Goal: Transaction & Acquisition: Purchase product/service

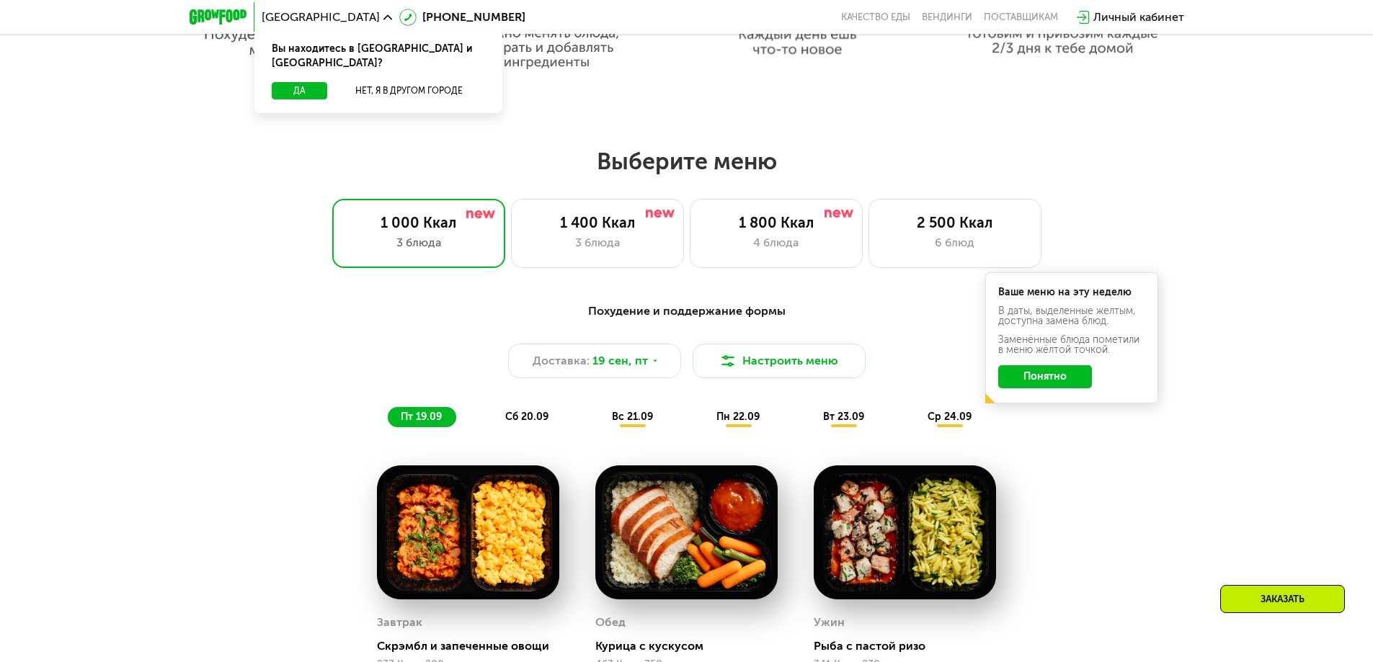
scroll to position [1081, 0]
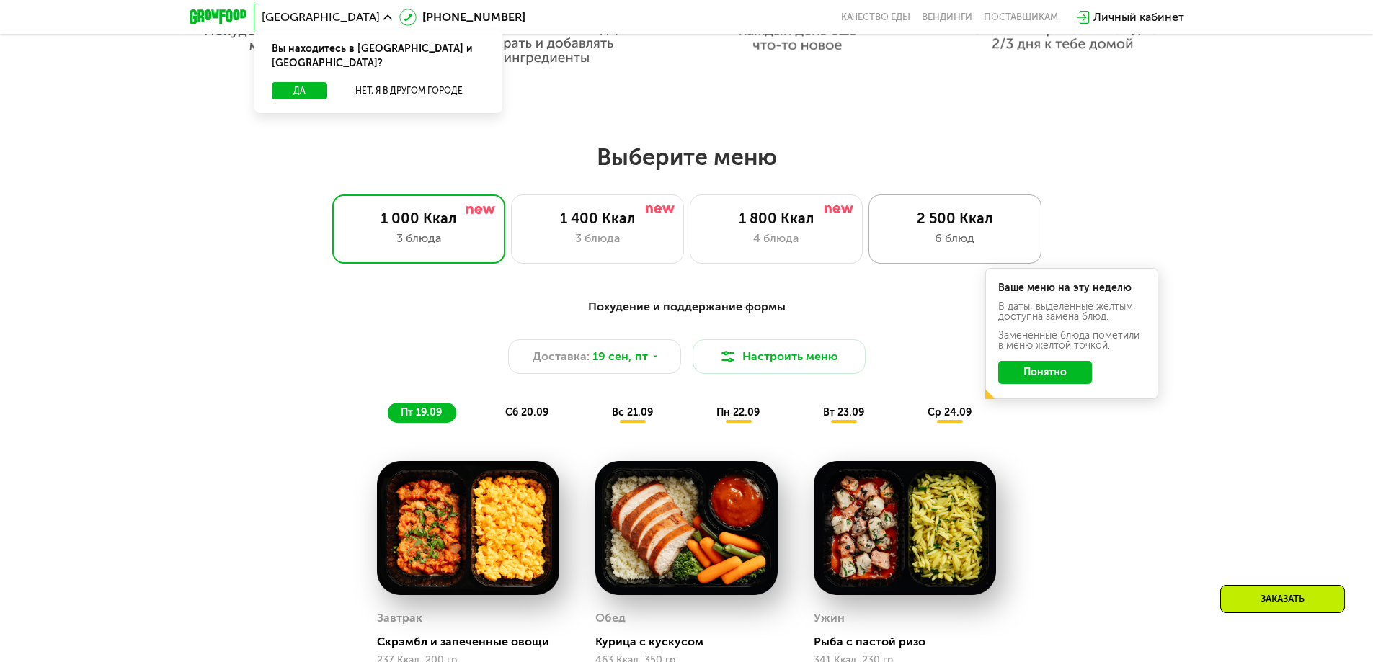
click at [943, 233] on div "2 500 Ккал 6 блюд" at bounding box center [954, 229] width 173 height 69
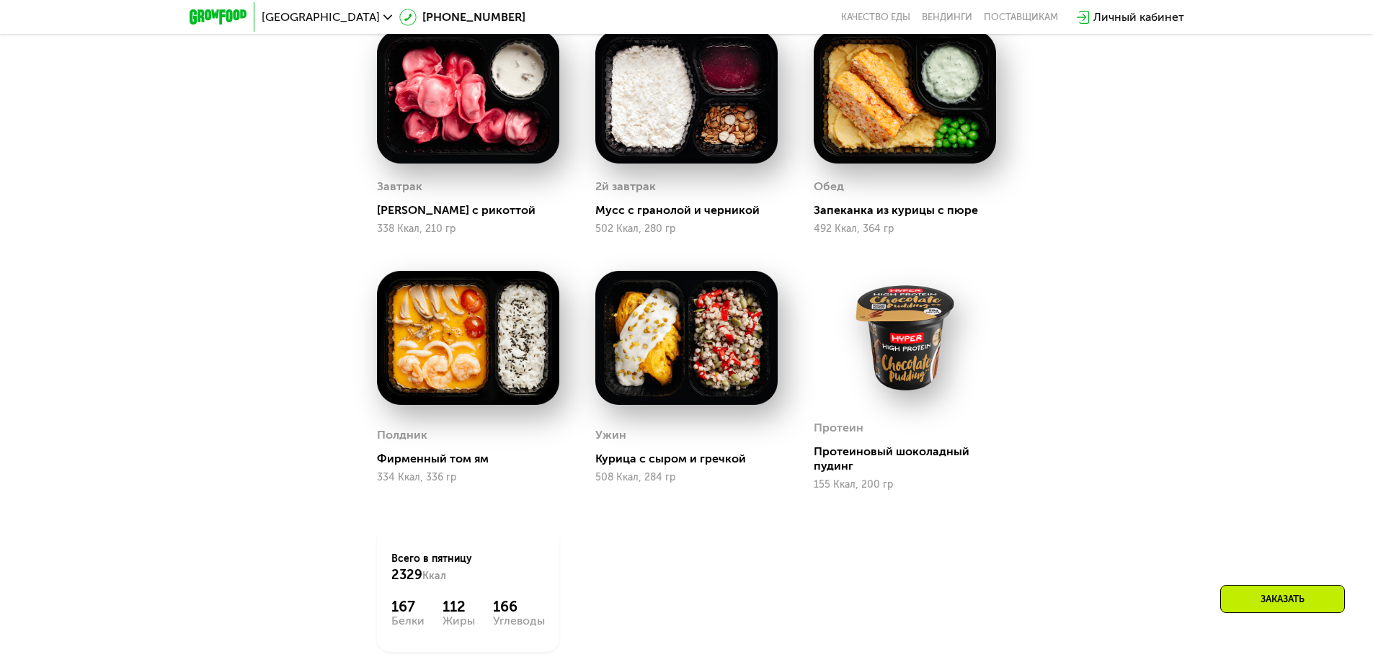
scroll to position [1153, 0]
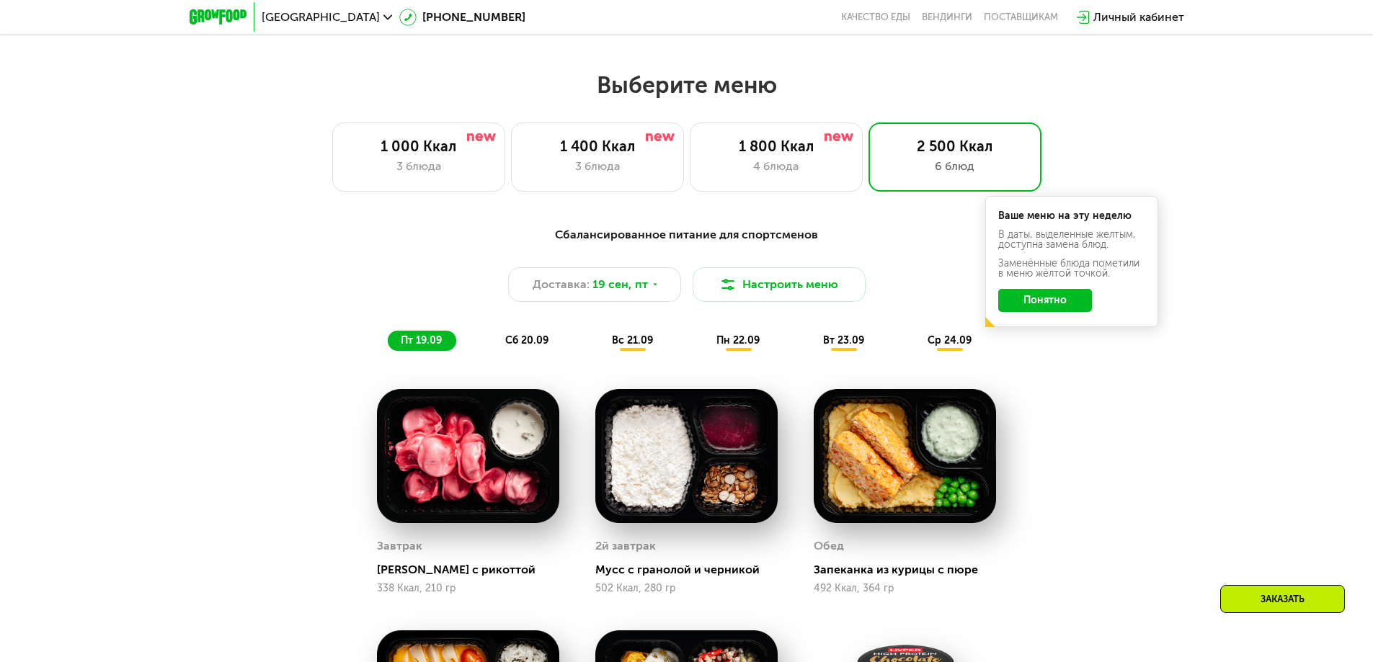
click at [527, 342] on span "сб 20.09" at bounding box center [526, 340] width 43 height 12
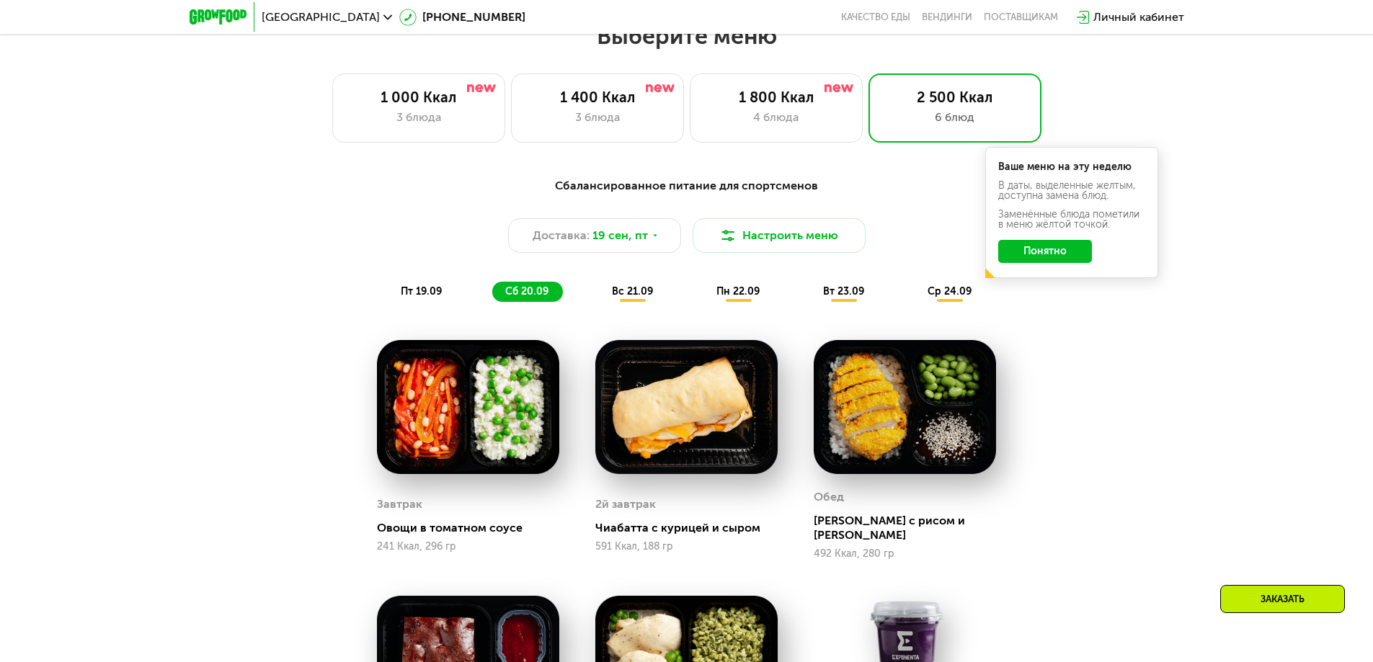
scroll to position [1441, 0]
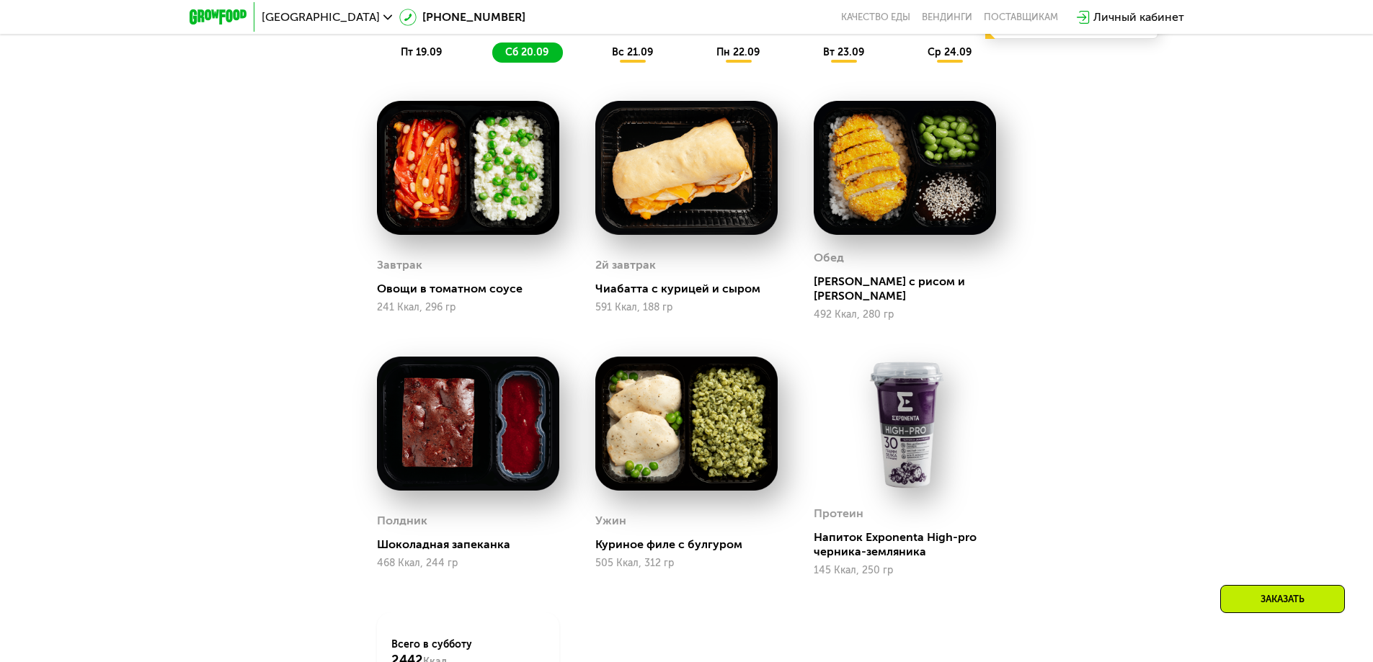
click at [623, 51] on span "вс 21.09" at bounding box center [632, 52] width 41 height 12
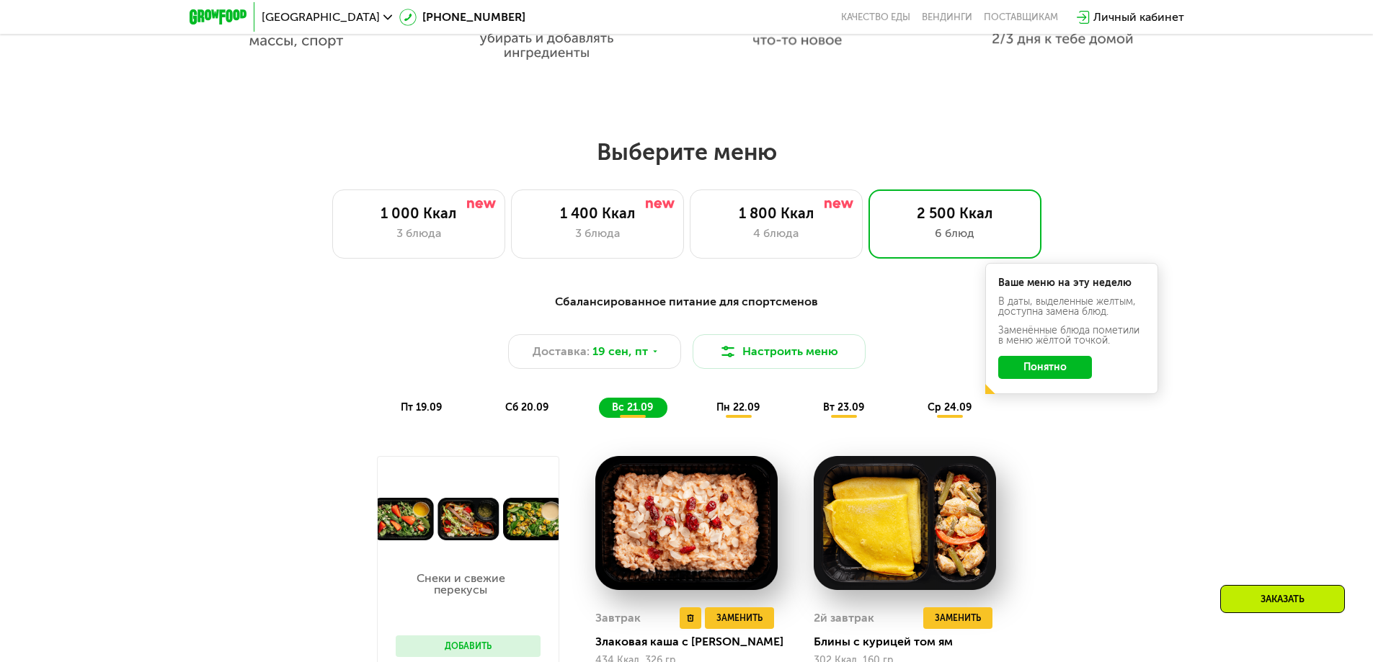
scroll to position [1081, 0]
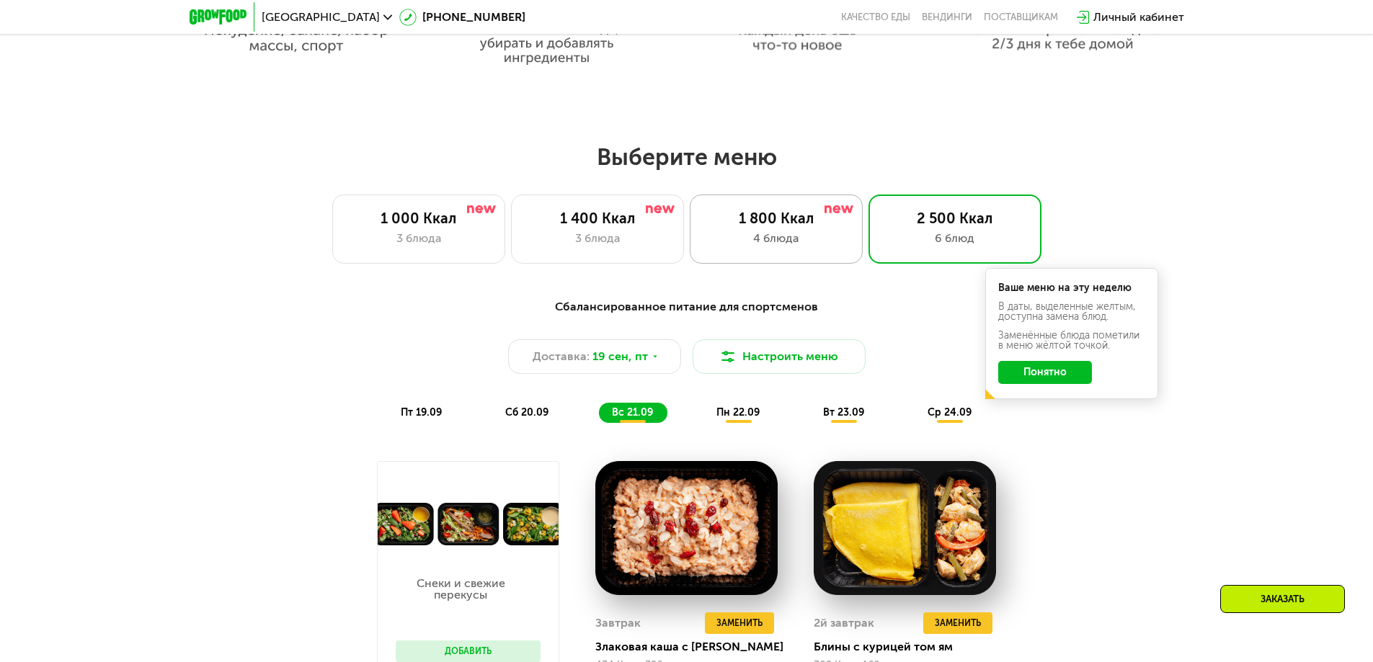
click at [760, 237] on div "4 блюда" at bounding box center [776, 238] width 143 height 17
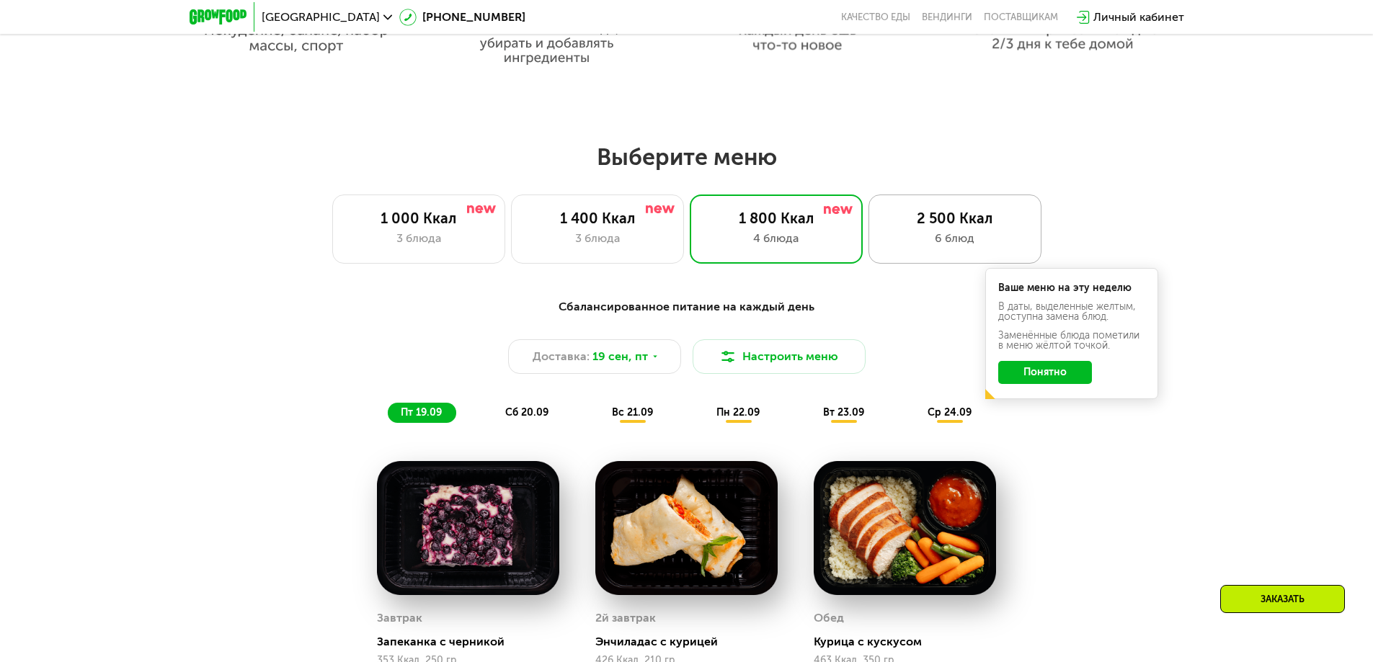
click at [932, 253] on div "2 500 Ккал 6 блюд" at bounding box center [954, 229] width 173 height 69
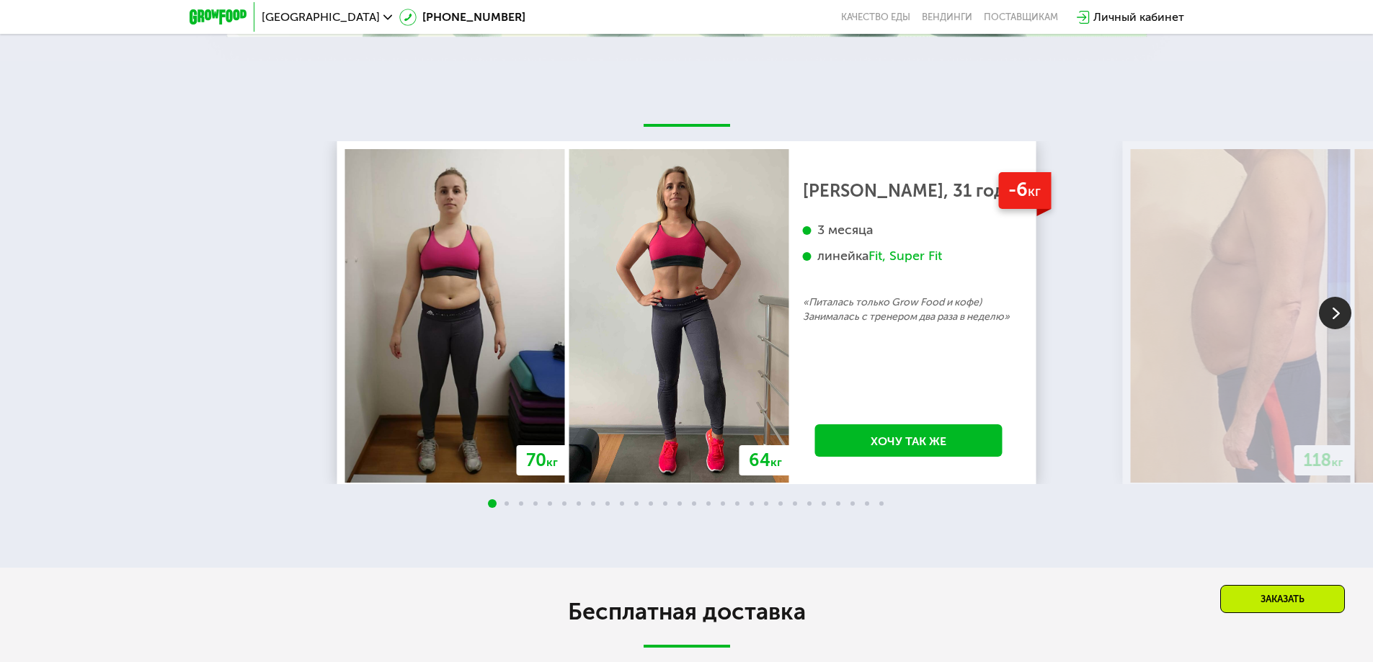
scroll to position [3387, 0]
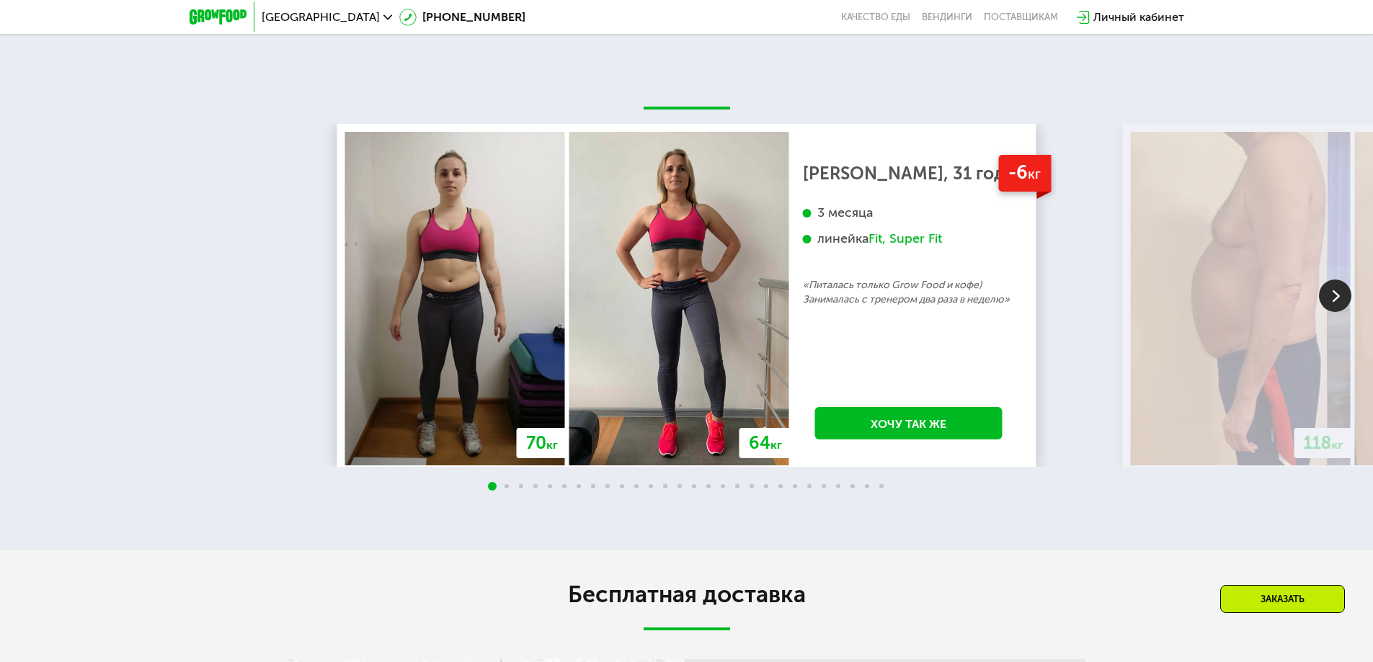
click at [1343, 305] on img at bounding box center [1335, 296] width 32 height 32
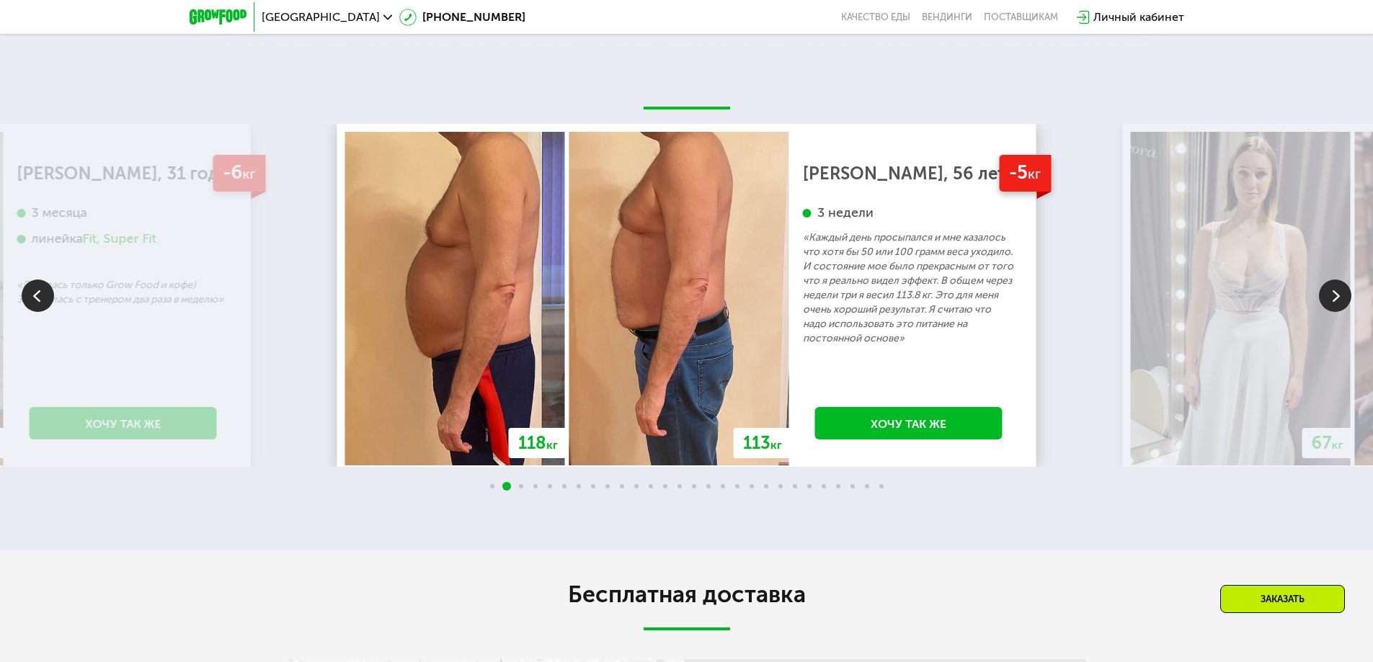
click at [1343, 305] on img at bounding box center [1335, 296] width 32 height 32
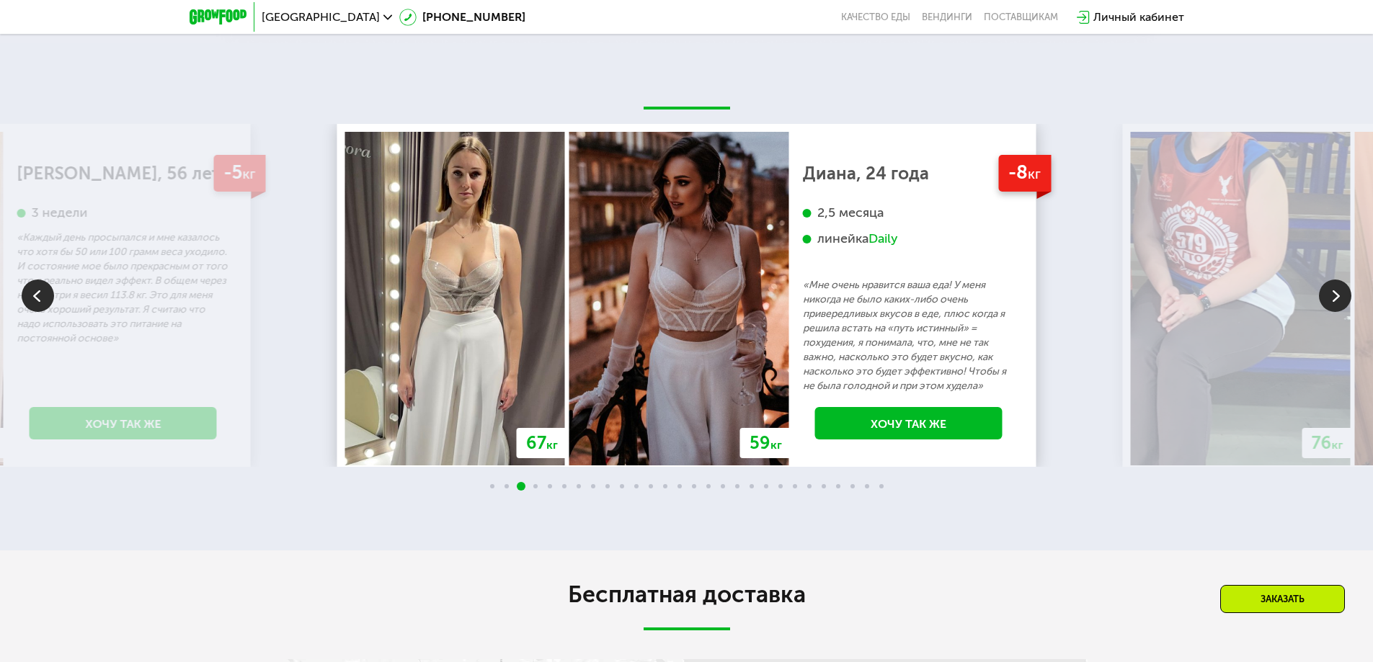
click at [1343, 305] on img at bounding box center [1335, 296] width 32 height 32
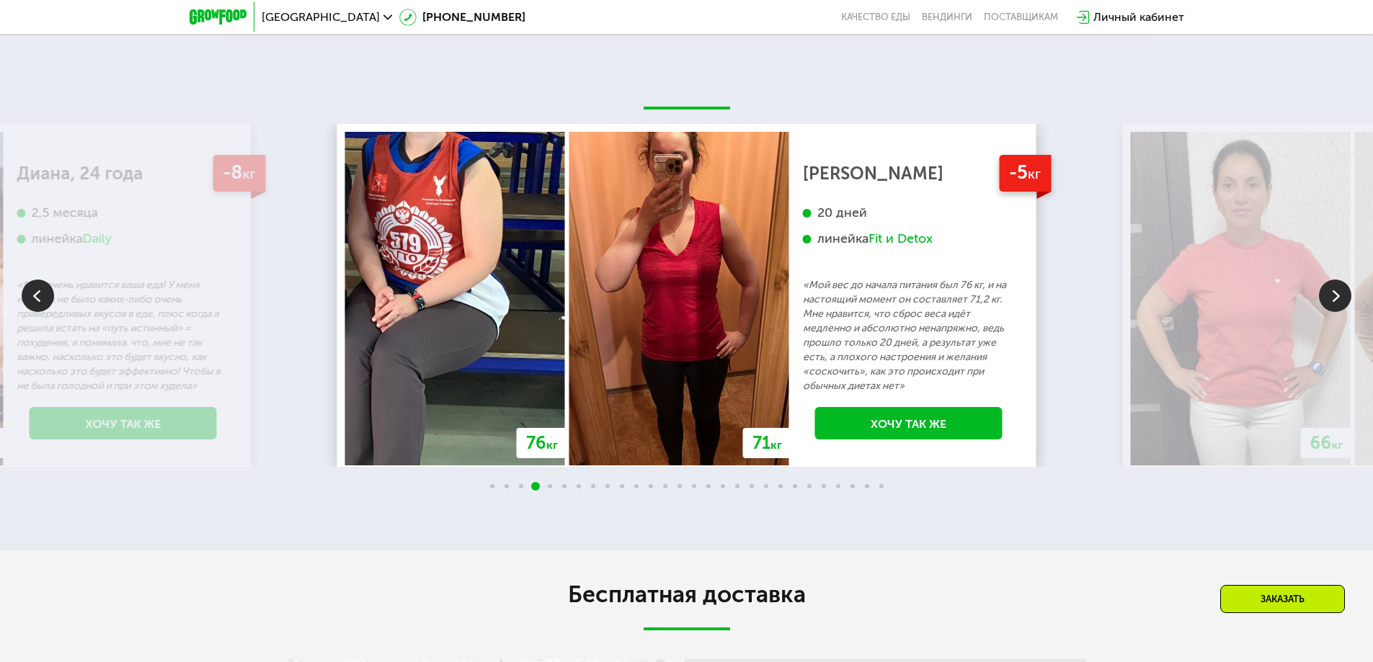
click at [1343, 305] on img at bounding box center [1335, 296] width 32 height 32
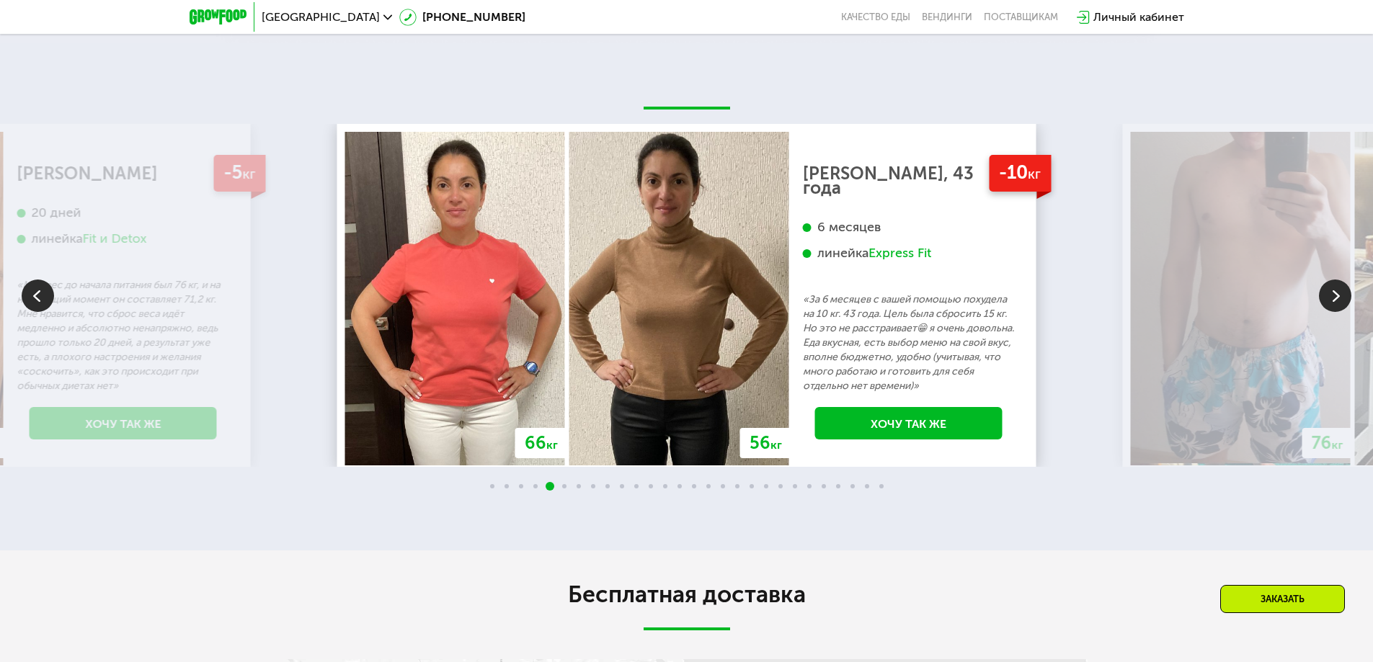
click at [1343, 305] on img at bounding box center [1335, 296] width 32 height 32
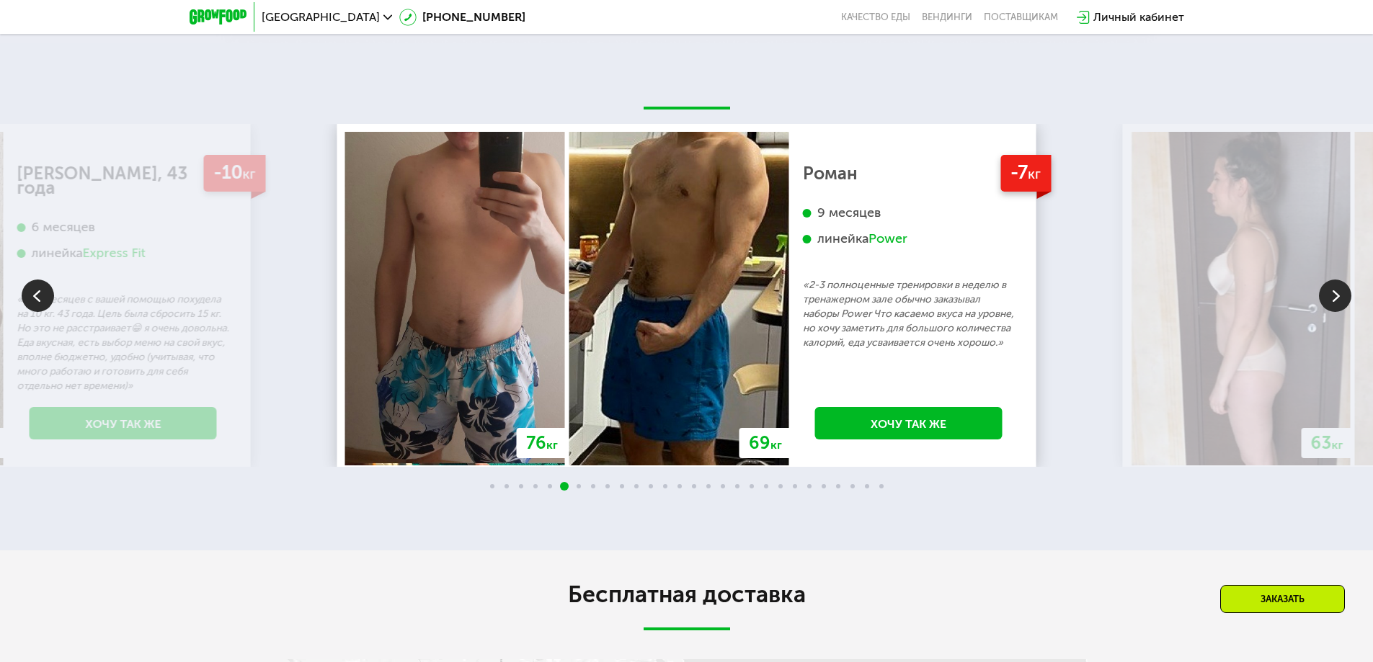
click at [1343, 305] on img at bounding box center [1335, 296] width 32 height 32
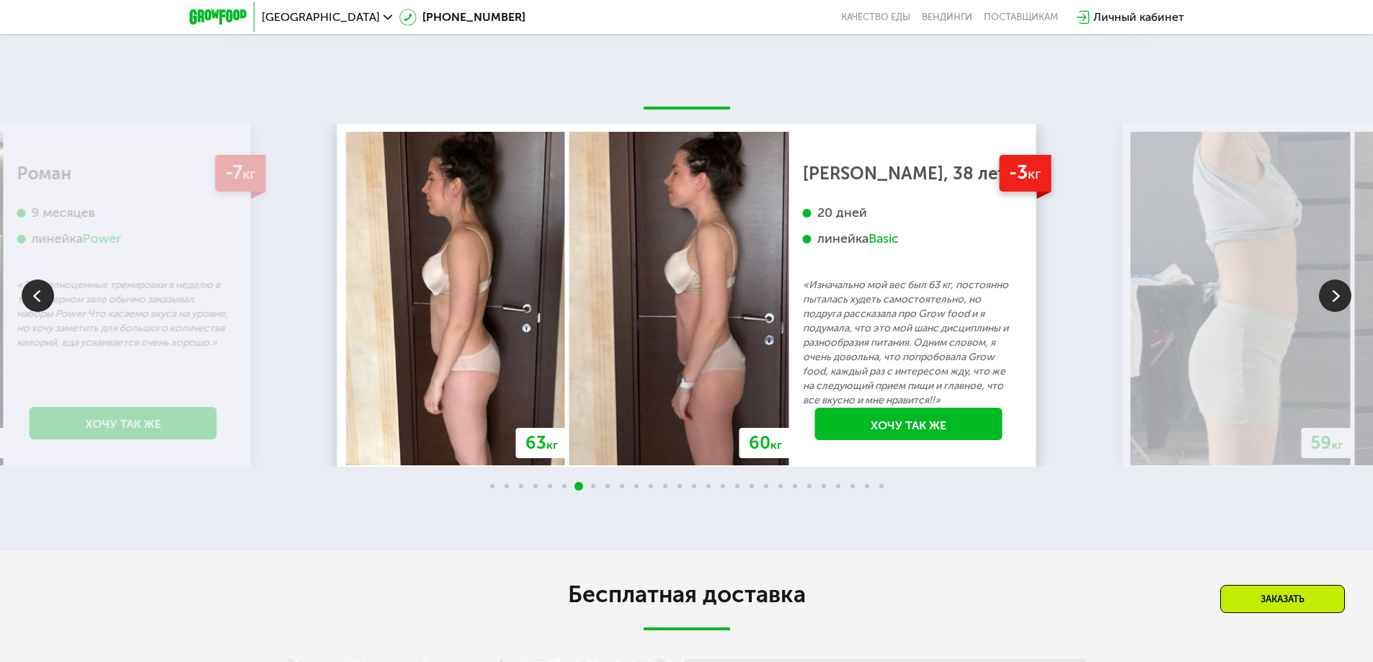
click at [1343, 305] on img at bounding box center [1335, 296] width 32 height 32
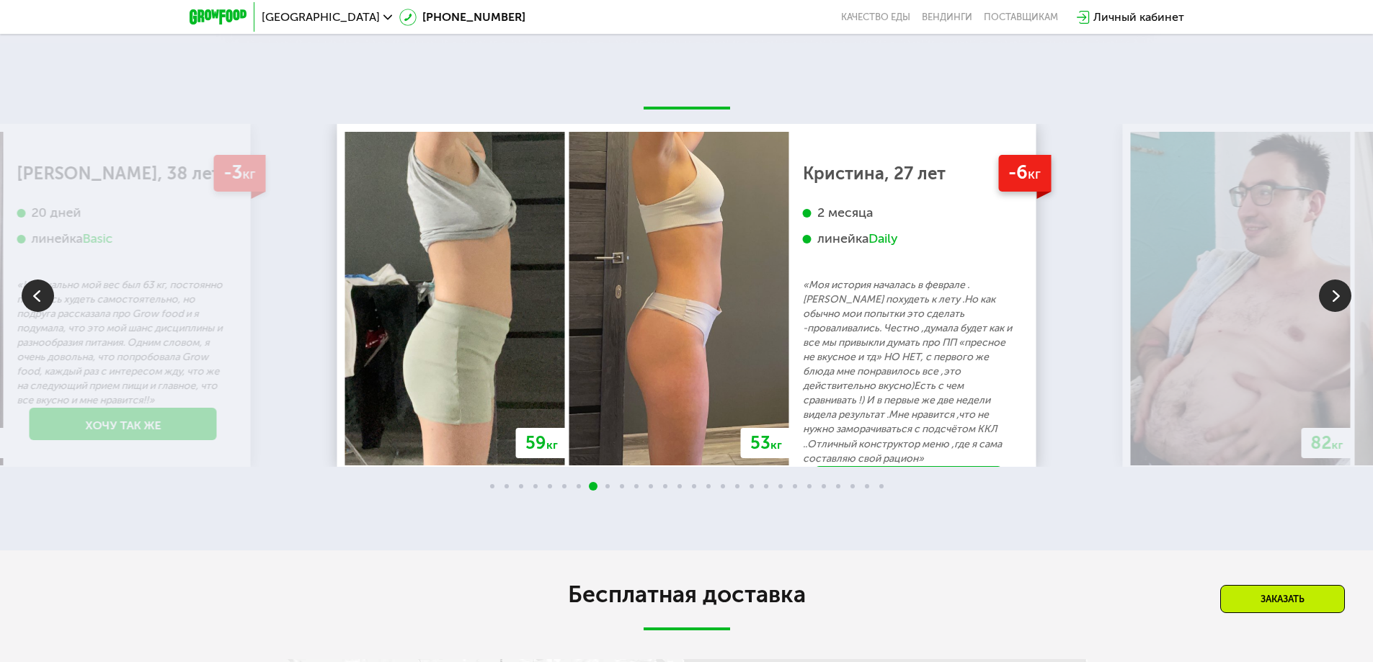
click at [1343, 305] on img at bounding box center [1335, 296] width 32 height 32
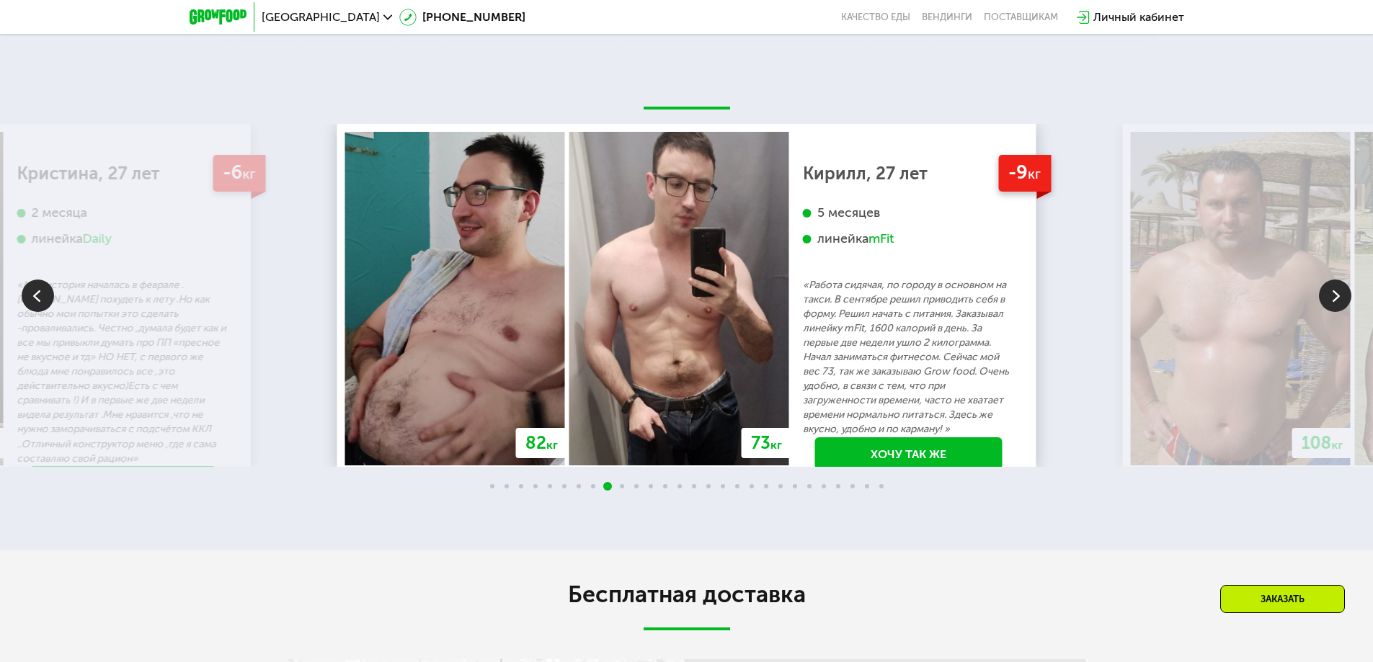
click at [1343, 305] on img at bounding box center [1335, 296] width 32 height 32
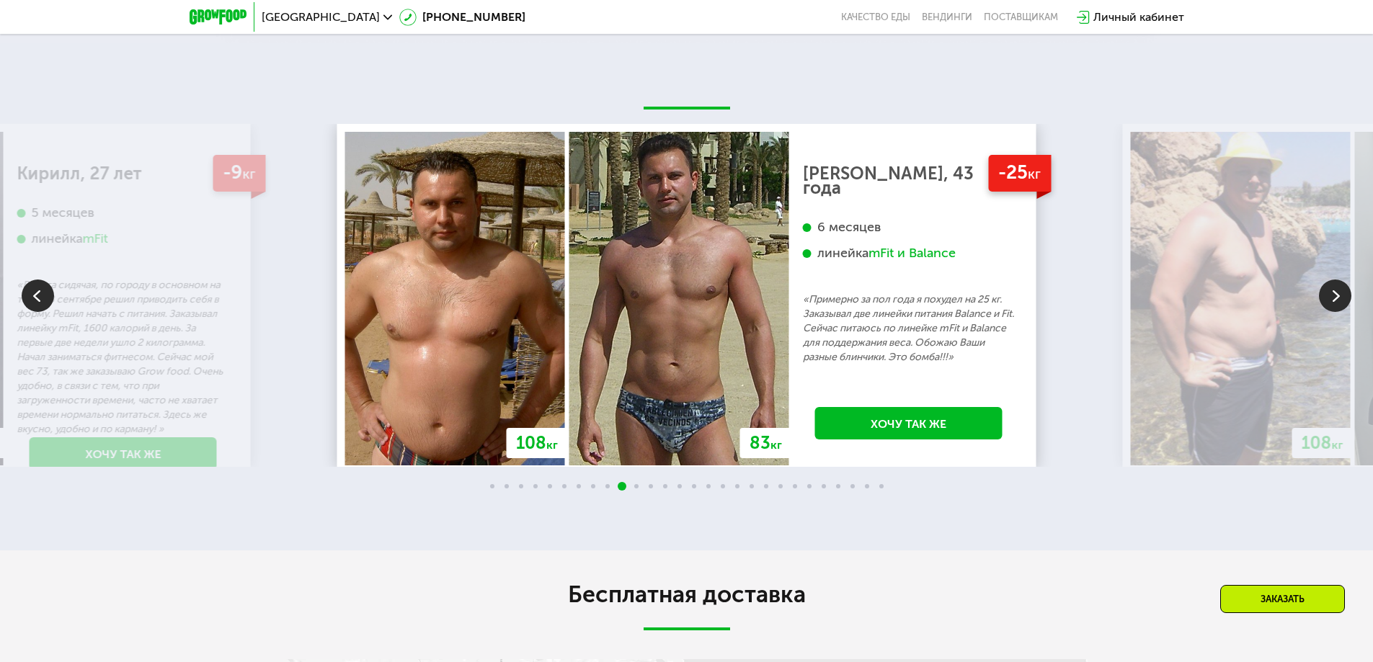
click at [1343, 305] on img at bounding box center [1335, 296] width 32 height 32
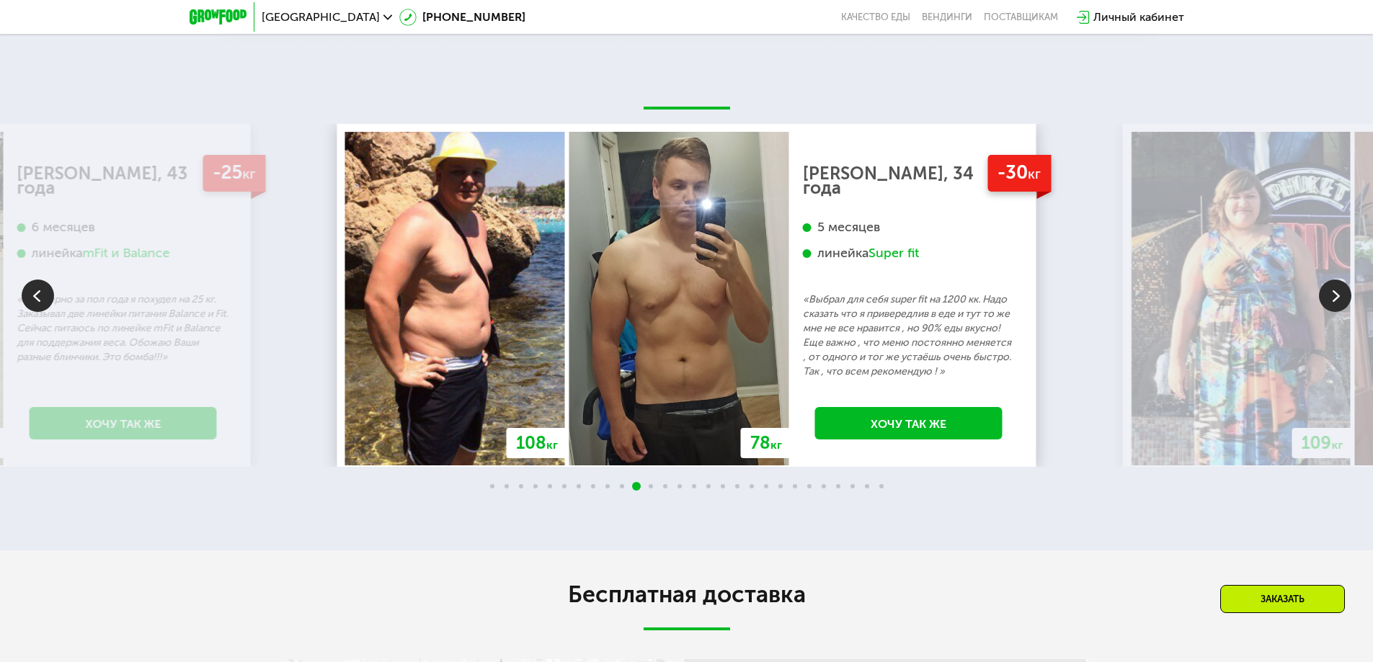
click at [1343, 305] on img at bounding box center [1335, 296] width 32 height 32
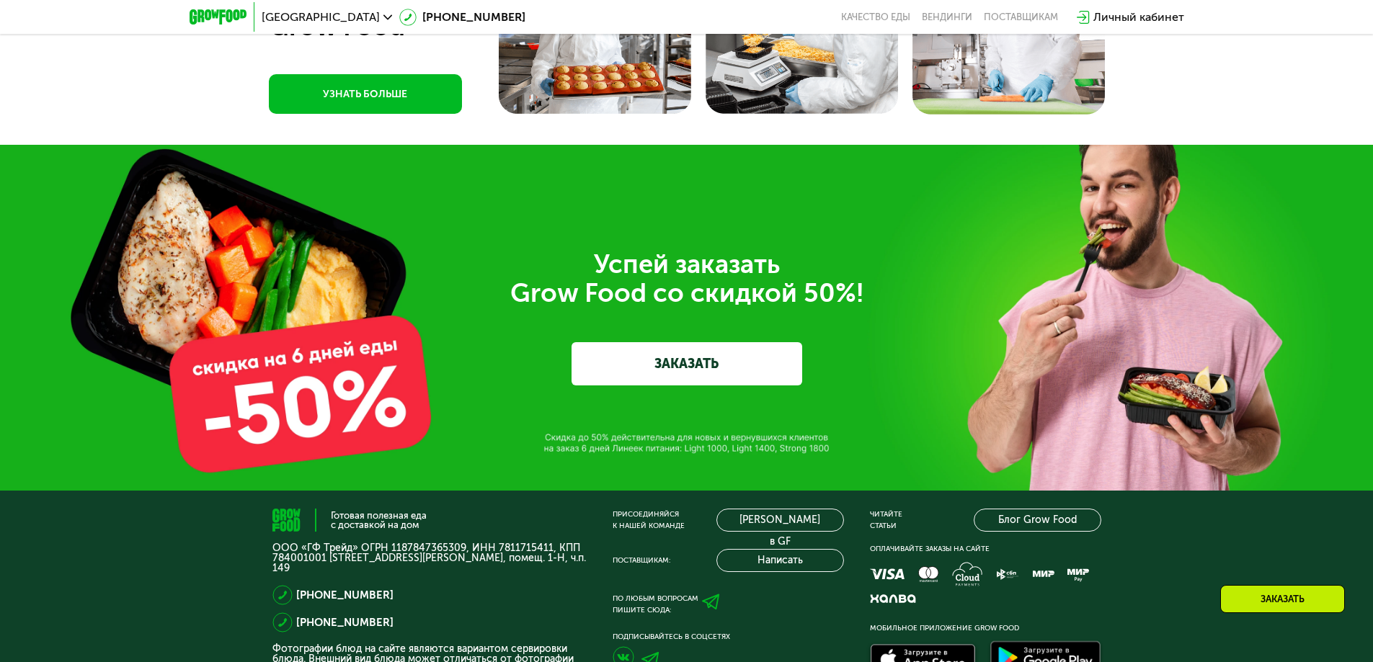
scroll to position [5044, 0]
